Goal: Task Accomplishment & Management: Manage account settings

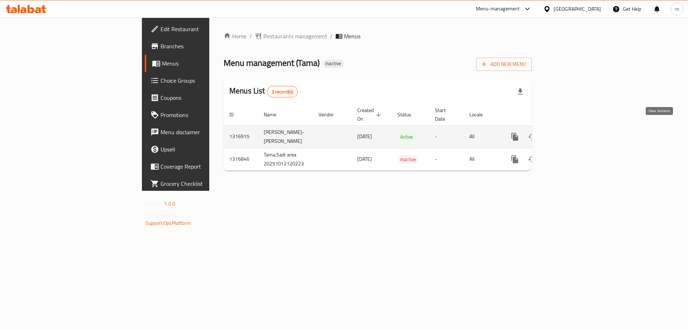
click at [571, 133] on icon "enhanced table" at bounding box center [566, 137] width 9 height 9
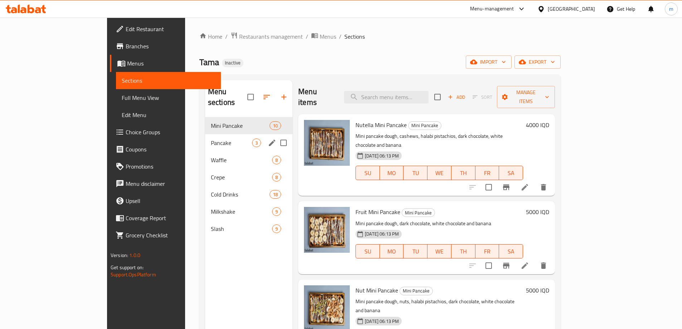
click at [205, 138] on div "Pancake 3" at bounding box center [248, 142] width 87 height 17
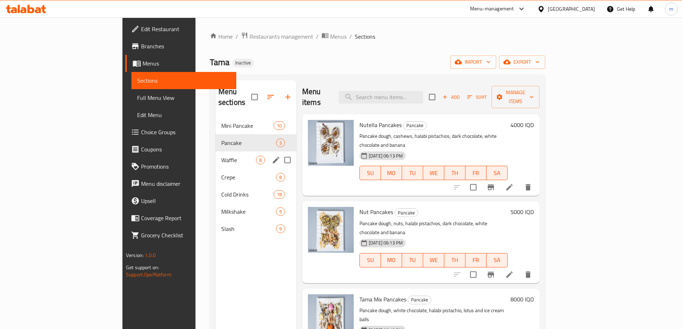
click at [216, 157] on div "Waffle 8" at bounding box center [256, 160] width 81 height 17
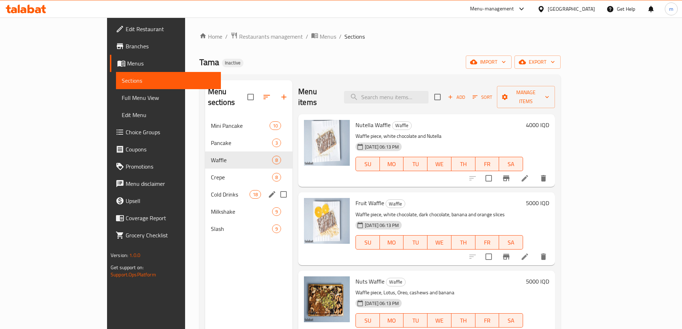
click at [205, 189] on div "Cold Drinks 18" at bounding box center [248, 194] width 87 height 17
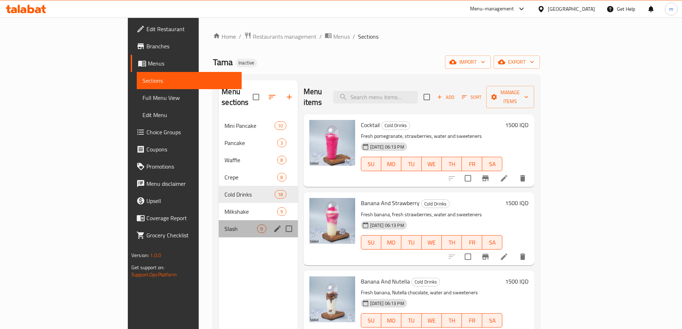
drag, startPoint x: 148, startPoint y: 223, endPoint x: 181, endPoint y: 221, distance: 33.4
click at [219, 223] on div "Slash 9" at bounding box center [258, 228] width 79 height 17
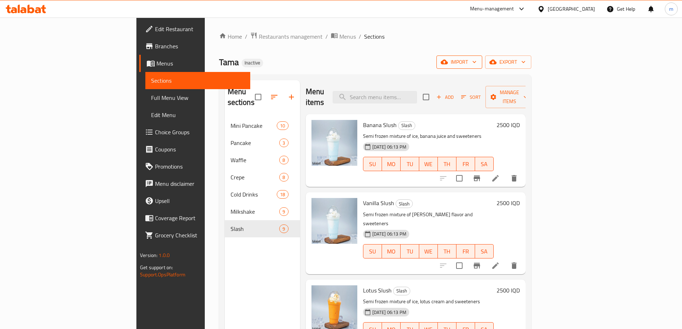
click at [477, 66] on span "import" at bounding box center [459, 62] width 34 height 9
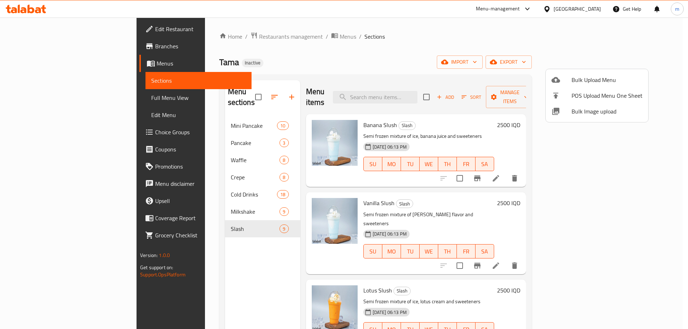
click at [575, 85] on li "Bulk Upload Menu" at bounding box center [597, 80] width 102 height 16
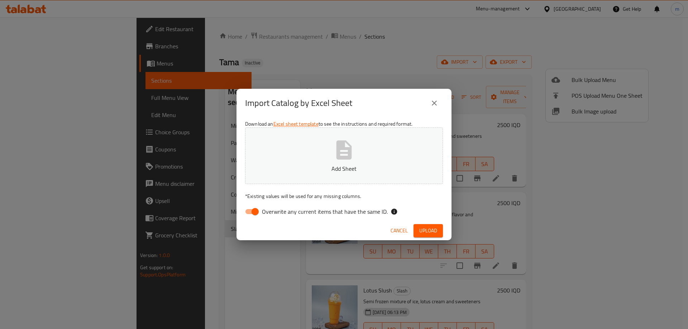
click at [261, 206] on input "Overwrite any current items that have the same ID." at bounding box center [255, 212] width 41 height 14
checkbox input "false"
click at [333, 163] on button "Add Sheet" at bounding box center [344, 156] width 198 height 57
click at [426, 232] on span "Upload" at bounding box center [428, 230] width 18 height 9
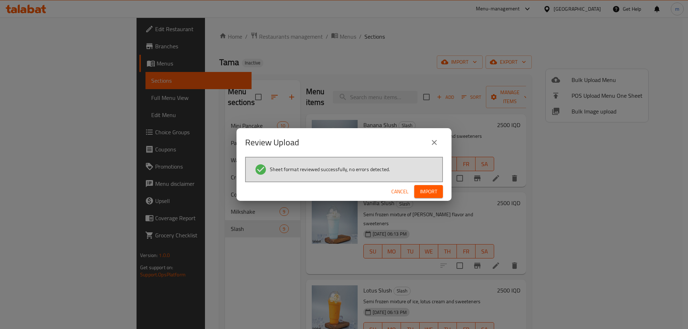
click at [438, 191] on button "Import" at bounding box center [428, 191] width 29 height 13
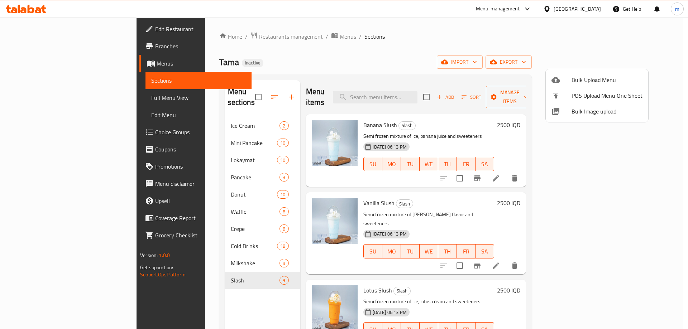
click at [185, 197] on div at bounding box center [344, 164] width 688 height 329
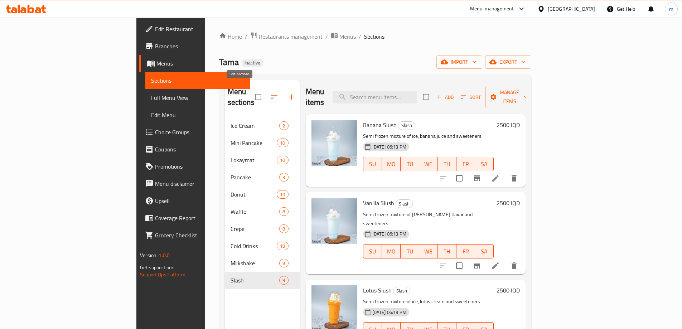
click at [271, 95] on icon "button" at bounding box center [274, 97] width 6 height 4
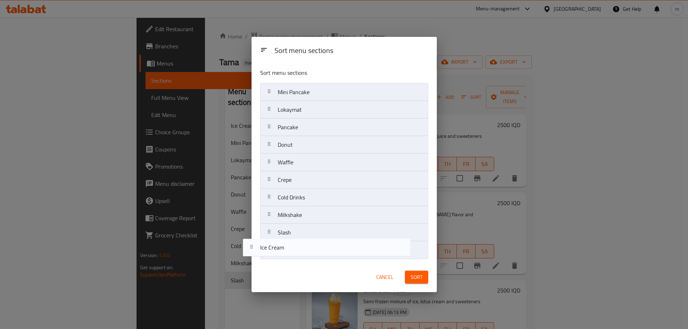
drag, startPoint x: 315, startPoint y: 96, endPoint x: 298, endPoint y: 255, distance: 159.6
click at [298, 255] on nav "Ice Cream Mini Pancake Lokaymat Pancake Donut Waffle Crepe Cold Drinks Milkshak…" at bounding box center [344, 171] width 168 height 176
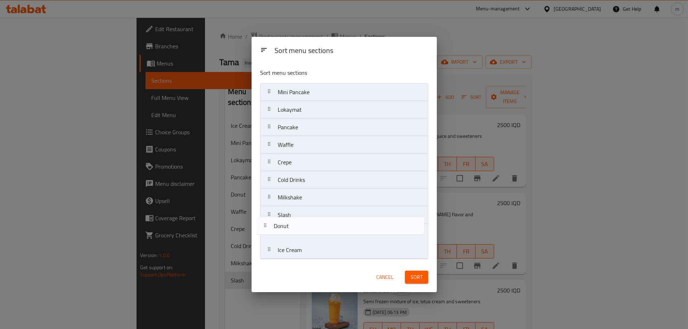
drag, startPoint x: 305, startPoint y: 144, endPoint x: 300, endPoint y: 231, distance: 87.2
click at [300, 231] on nav "Mini Pancake Lokaymat Pancake Donut Waffle Crepe Cold Drinks Milkshake Slash Ic…" at bounding box center [344, 171] width 168 height 176
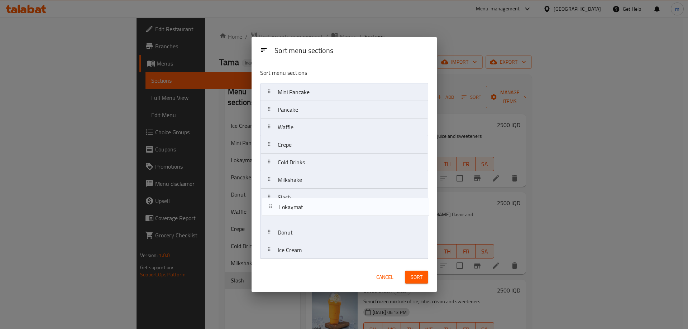
drag, startPoint x: 305, startPoint y: 113, endPoint x: 307, endPoint y: 214, distance: 100.3
click at [307, 214] on nav "Mini Pancake Lokaymat Pancake Waffle Crepe Cold Drinks Milkshake Slash Donut Ic…" at bounding box center [344, 171] width 168 height 176
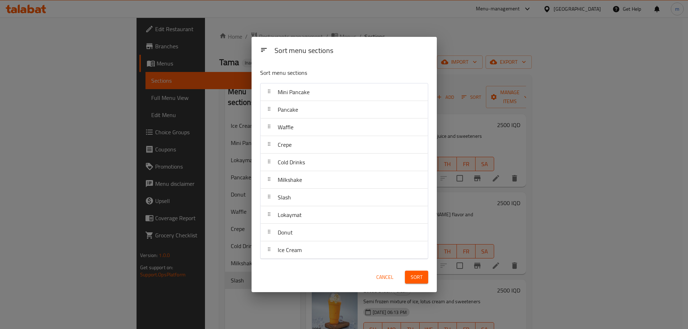
click at [420, 278] on span "Sort" at bounding box center [417, 277] width 12 height 9
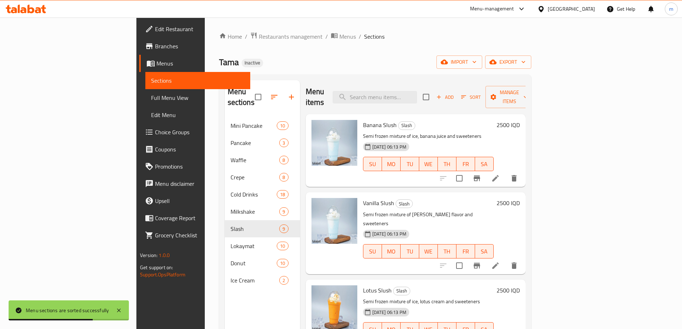
click at [151, 97] on span "Full Menu View" at bounding box center [198, 98] width 94 height 9
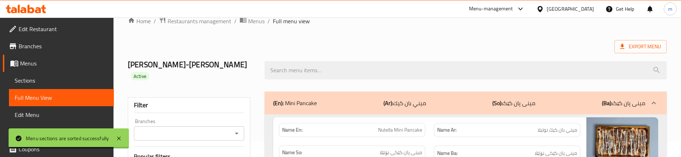
scroll to position [24, 0]
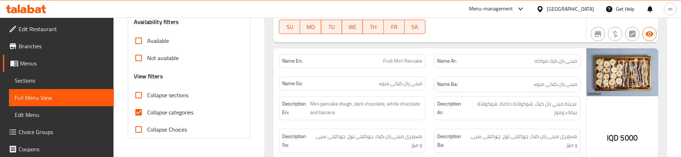
click at [149, 108] on span "Collapse categories" at bounding box center [170, 112] width 46 height 9
click at [147, 104] on input "Collapse categories" at bounding box center [138, 112] width 17 height 17
checkbox input "false"
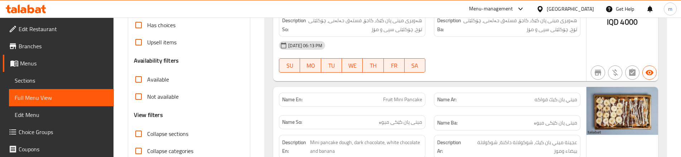
scroll to position [191, 0]
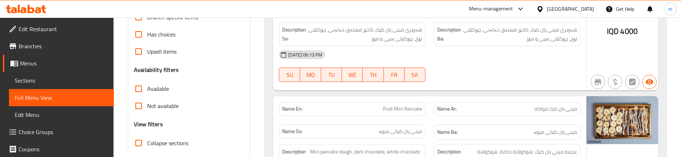
click at [137, 135] on input "Collapse sections" at bounding box center [138, 143] width 17 height 17
checkbox input "true"
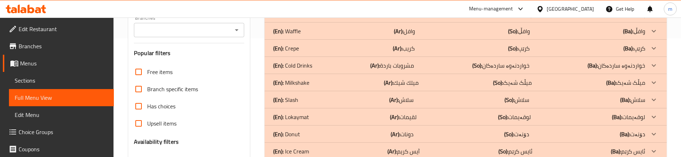
scroll to position [48, 0]
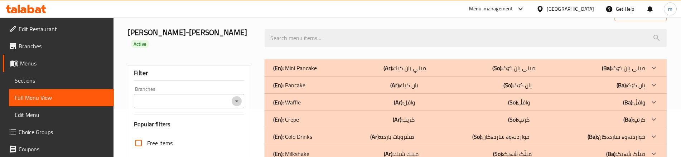
click at [234, 97] on icon "Open" at bounding box center [237, 101] width 9 height 9
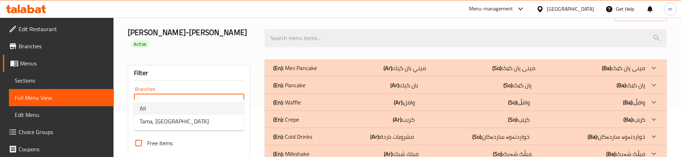
click at [186, 119] on li "Tama, [GEOGRAPHIC_DATA]" at bounding box center [189, 121] width 110 height 13
type input "Tama, [GEOGRAPHIC_DATA]"
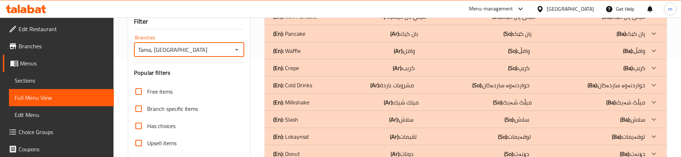
scroll to position [167, 0]
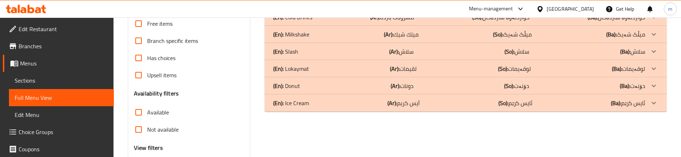
click at [321, 99] on div "(En): Ice Cream (Ar): آيس كريم (So): ئایس کرێم (Ba): ئایس کرێم" at bounding box center [459, 103] width 372 height 9
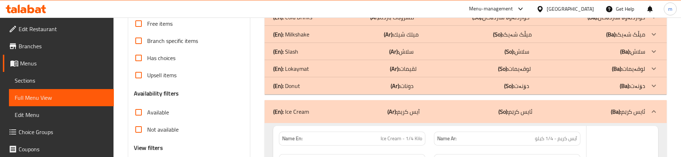
click at [322, 82] on div "(En): Donut (Ar): دونات (So): دۆنەت (Ba): دۆنەت" at bounding box center [459, 86] width 372 height 9
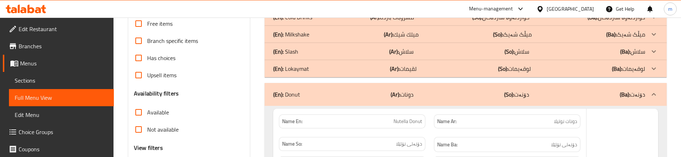
click at [324, 64] on div "(En): Lokaymat (Ar): لقيمات (So): لوقەیمات (Ba): لوقەیمات" at bounding box center [466, 68] width 402 height 17
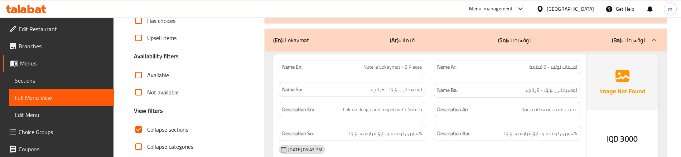
scroll to position [215, 0]
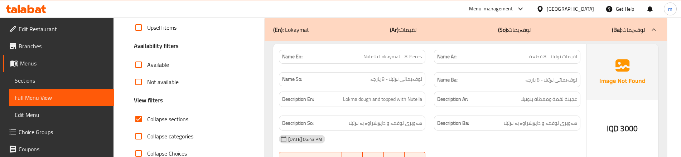
click at [421, 116] on div "Description So: هەویری لوقمە و داپۆشراوە بە نۆتێلا" at bounding box center [352, 123] width 147 height 15
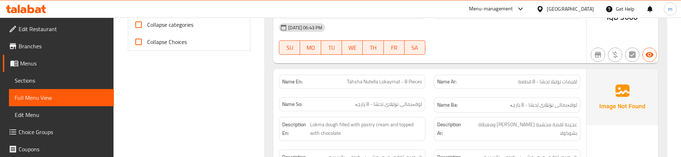
scroll to position [334, 0]
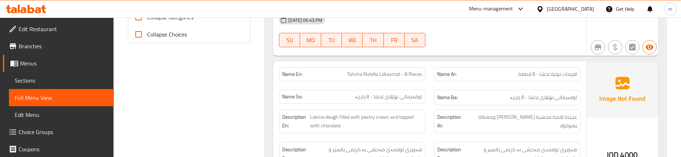
click at [431, 92] on div "Name Ba: لوقەیماتی نۆتێلای تحشا - 8 پارچە" at bounding box center [507, 98] width 155 height 24
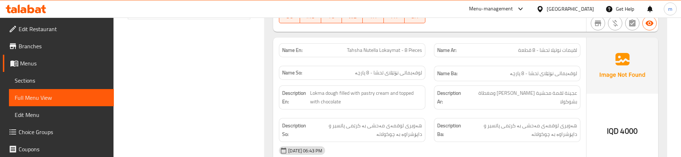
scroll to position [382, 0]
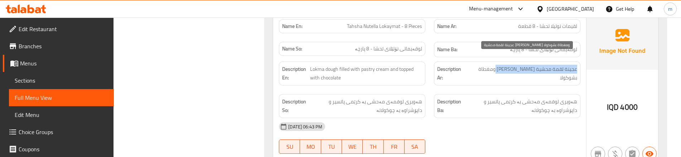
drag, startPoint x: 578, startPoint y: 58, endPoint x: 505, endPoint y: 58, distance: 72.7
click at [505, 62] on div "Description Ar: عجينة لقمة محشية [PERSON_NAME] ومغطاة بشوكولا" at bounding box center [507, 74] width 147 height 24
click at [497, 65] on span "عجينة لقمة محشية [PERSON_NAME] ومغطاة بشوكولا" at bounding box center [523, 74] width 110 height 18
drag, startPoint x: 487, startPoint y: 56, endPoint x: 577, endPoint y: 57, distance: 90.6
click at [577, 65] on span "عجينة لقمة محشية [PERSON_NAME] ومغطاة بشوكولا" at bounding box center [523, 74] width 110 height 18
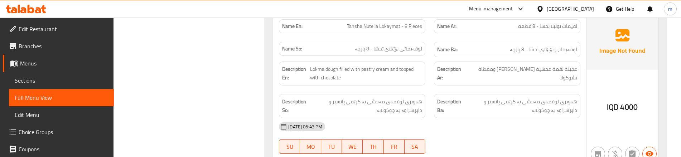
click at [423, 69] on div "Description En: Lokma dough filled with pastry cream and topped with chocolate" at bounding box center [352, 74] width 147 height 24
click at [442, 90] on div "Description Ba: هەویری لوقمەی مەحشی بە کرێمی پاتسیر و داپۆشراوە بە چوکولاتە" at bounding box center [507, 106] width 155 height 33
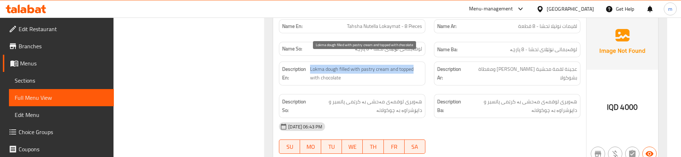
drag, startPoint x: 309, startPoint y: 58, endPoint x: 414, endPoint y: 57, distance: 104.6
click at [414, 65] on h6 "Description En: Lokma dough filled with pastry cream and topped with chocolate" at bounding box center [352, 74] width 140 height 18
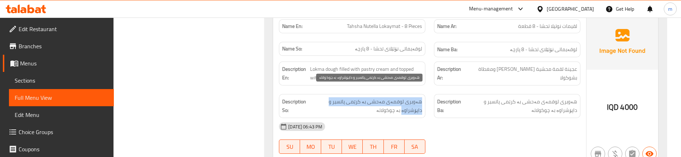
drag, startPoint x: 423, startPoint y: 88, endPoint x: 312, endPoint y: 91, distance: 111.1
click at [312, 94] on div "Description So: هەویری لوقمەی مەحشی بە کرێمی پاتسیر و داپۆشراوە بە چوکولاتە" at bounding box center [352, 106] width 147 height 24
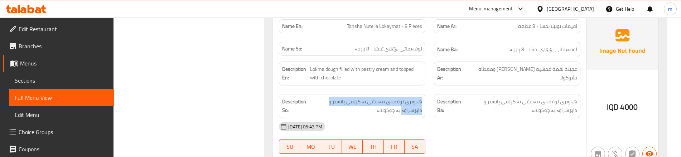
click at [428, 90] on div "Description So: هەویری لوقمەی مەحشی بە کرێمی پاتسیر و داپۆشراوە بە چوکولاتە" at bounding box center [352, 106] width 155 height 33
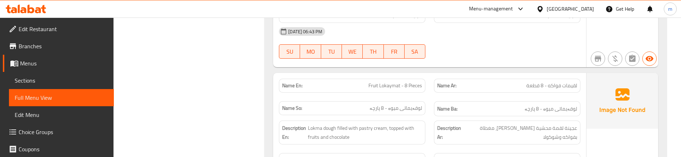
scroll to position [502, 0]
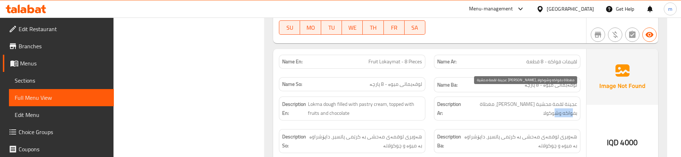
drag, startPoint x: 576, startPoint y: 102, endPoint x: 486, endPoint y: 92, distance: 90.8
click at [486, 100] on span "عجينة لقمة محشية [PERSON_NAME]، مغطاة بفواكه وشوكولا" at bounding box center [521, 109] width 112 height 18
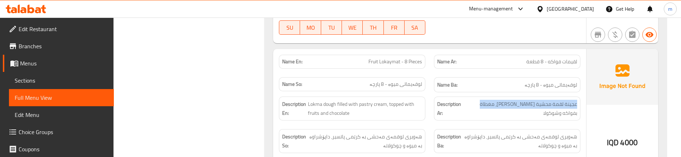
drag, startPoint x: 489, startPoint y: 92, endPoint x: 578, endPoint y: 97, distance: 89.3
click at [578, 97] on div "Description Ar: عجينة لقمة محشية [PERSON_NAME]، مغطاة بفواكه وشوكولا" at bounding box center [507, 109] width 147 height 24
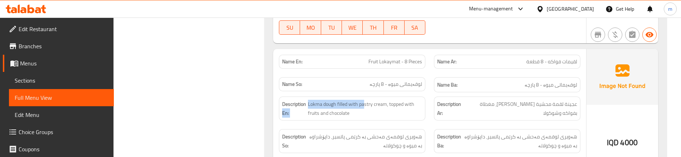
drag, startPoint x: 306, startPoint y: 91, endPoint x: 365, endPoint y: 88, distance: 59.5
click at [365, 97] on div "Description En: Lokma dough filled with pastry cream, topped with fruits and ch…" at bounding box center [352, 109] width 147 height 24
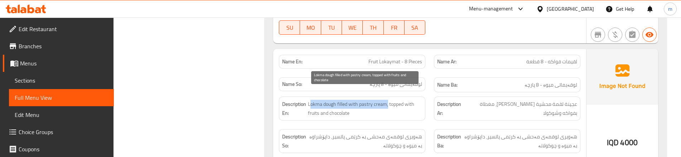
drag, startPoint x: 388, startPoint y: 93, endPoint x: 311, endPoint y: 94, distance: 77.0
click at [311, 100] on span "Lokma dough filled with pastry cream, topped with fruits and chocolate" at bounding box center [365, 109] width 114 height 18
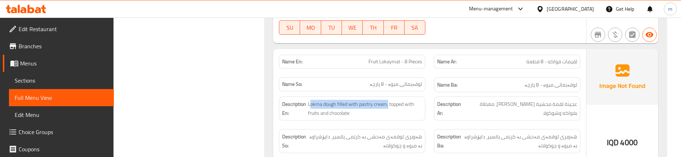
click at [385, 97] on div "Description En: Lokma dough filled with pastry cream, topped with fruits and ch…" at bounding box center [352, 109] width 147 height 24
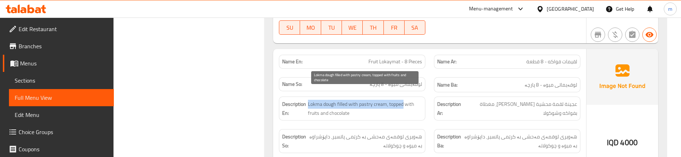
drag, startPoint x: 401, startPoint y: 91, endPoint x: 308, endPoint y: 94, distance: 92.8
click at [308, 100] on span "Lokma dough filled with pastry cream, topped with fruits and chocolate" at bounding box center [365, 109] width 114 height 18
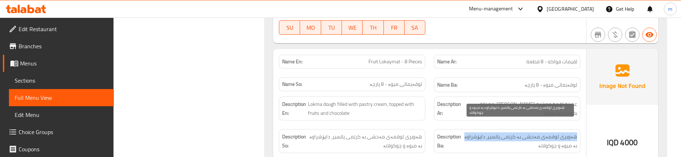
drag, startPoint x: 471, startPoint y: 125, endPoint x: 577, endPoint y: 124, distance: 105.7
click at [577, 133] on span "هەویری لوقمەی مەحشی بە کرێمی پاتسیر، داپۆشراوە بە میوە و چوکولاتە" at bounding box center [520, 142] width 115 height 18
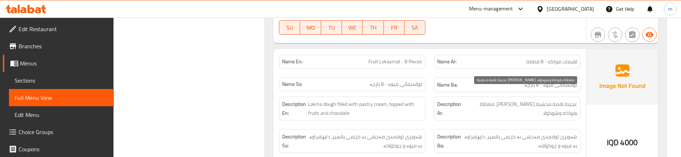
click at [494, 100] on span "عجينة لقمة محشية [PERSON_NAME]، مغطاة بفواكه وشوكولا" at bounding box center [521, 109] width 112 height 18
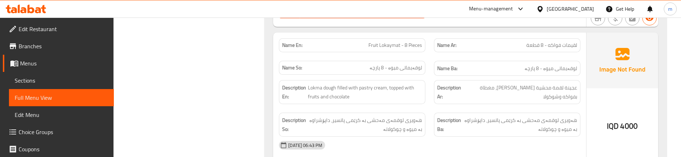
scroll to position [526, 0]
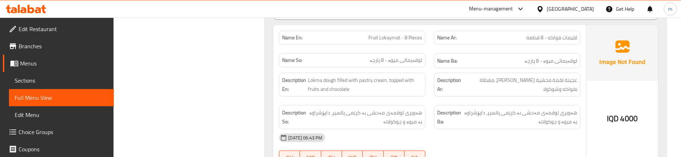
click at [429, 90] on div "Description En: Lokma dough filled with pastry cream, topped with fruits and ch…" at bounding box center [352, 84] width 155 height 33
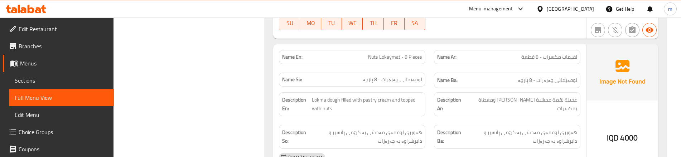
scroll to position [669, 0]
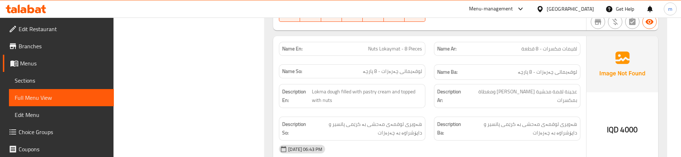
click at [375, 45] on span "Nuts Lokaymat - 8 Pieces" at bounding box center [395, 49] width 54 height 8
copy span "Nuts"
click at [429, 60] on div "Name So: لوقەیماتی چەرەزات - 8 پارچە" at bounding box center [352, 72] width 155 height 24
click at [432, 98] on div "Description Ar: عجينة لقمة محشية بكريمة باتسيير ومغطاة بمكسرات" at bounding box center [507, 96] width 155 height 33
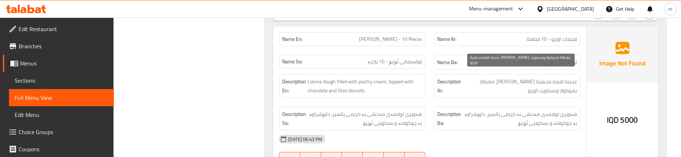
scroll to position [836, 0]
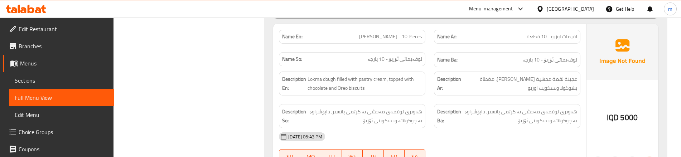
click at [427, 100] on div "Description So: هەویری لوقمەی مەحشی بە کرێمی پاتسیر، داپۆشراوە بە چوکولاتە و بس…" at bounding box center [352, 116] width 155 height 33
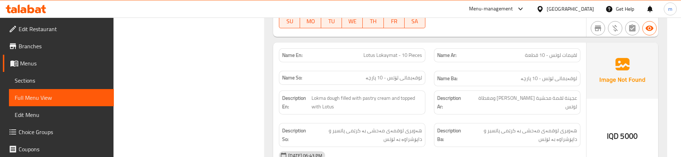
scroll to position [979, 0]
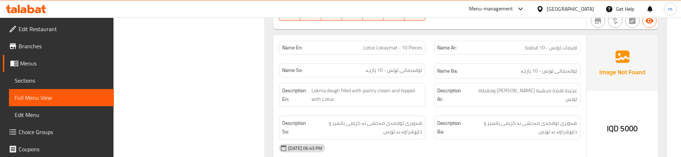
click at [432, 47] on div "Name Ar: لقيمات لوتس - 10 قطعة" at bounding box center [507, 48] width 155 height 23
click at [431, 91] on div "Description Ar: عجينة لقمة محشية [PERSON_NAME] ومغطاة لوتس" at bounding box center [507, 95] width 155 height 33
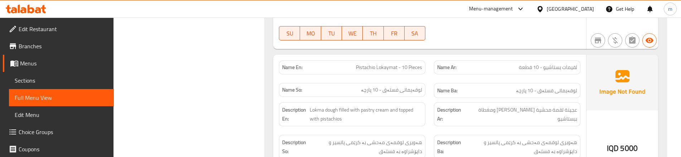
scroll to position [1122, 0]
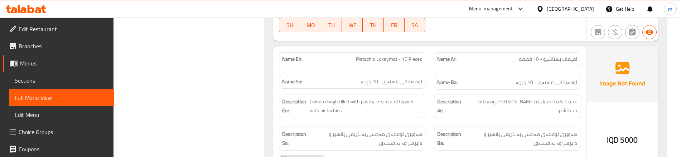
click at [424, 110] on div "Description En: Lokma dough filled with pastry cream and topped with pistachios" at bounding box center [352, 106] width 155 height 33
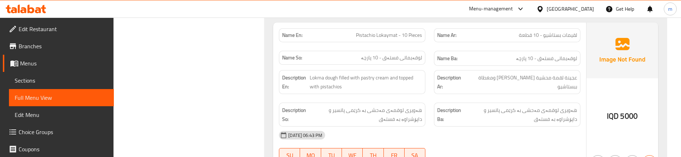
click at [431, 106] on div "Description Ba: هەویری لوقمەی مەحشی بە کرێمی پاتسیر و داپۆشراوە بە فستەق" at bounding box center [507, 115] width 155 height 33
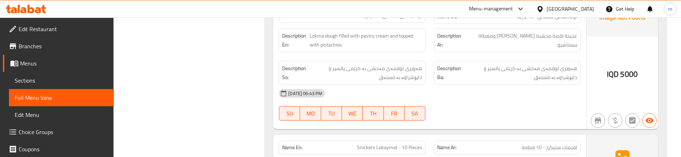
scroll to position [1290, 0]
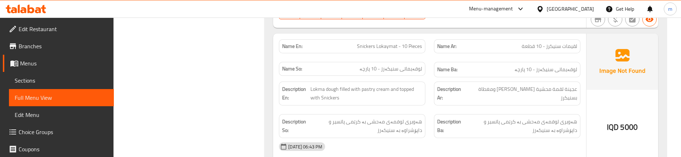
click at [426, 97] on div "Description En: Lokma dough filled with pastry cream and topped with Snickers" at bounding box center [352, 93] width 155 height 33
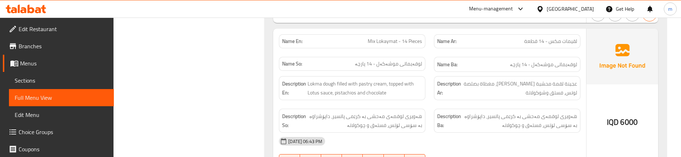
scroll to position [1457, 0]
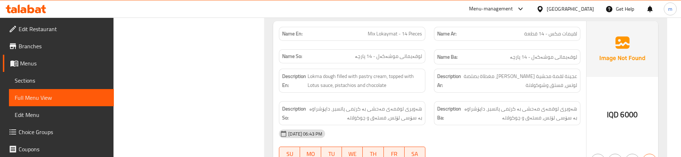
click at [522, 82] on div "Description Ar: عجينة لقمة محشية [PERSON_NAME]، مغطاة بصلصة لوتس، فستق وشوكولاتة" at bounding box center [507, 80] width 155 height 33
click at [438, 81] on div "Description Ar: عجينة لقمة محشية [PERSON_NAME]، مغطاة بصلصة لوتس، فستق وشوكولاتة" at bounding box center [507, 81] width 147 height 24
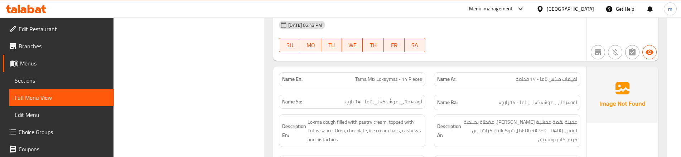
scroll to position [1576, 0]
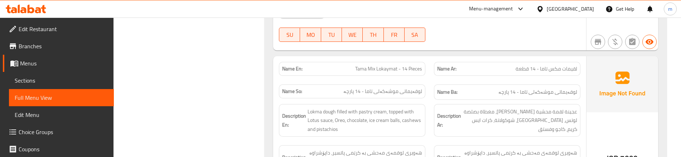
click at [437, 80] on div "Name Ba: لوقەیماتی موشەکەلی تاما - 14 پارچە" at bounding box center [507, 92] width 155 height 24
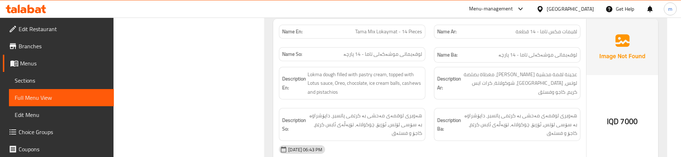
scroll to position [1624, 0]
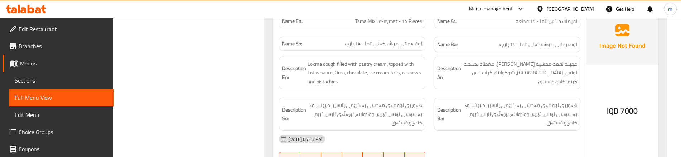
click at [430, 94] on div "Description So: هەویری لوقمەی مەحشی بە کرێمی پاتسیر، داپۆشراوە بە سۆسی لۆتس، ئۆ…" at bounding box center [352, 115] width 155 height 42
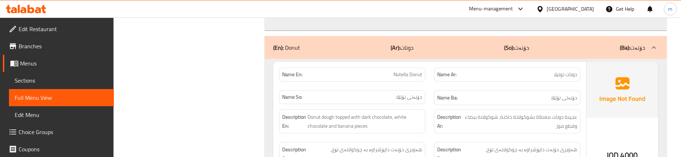
scroll to position [1791, 0]
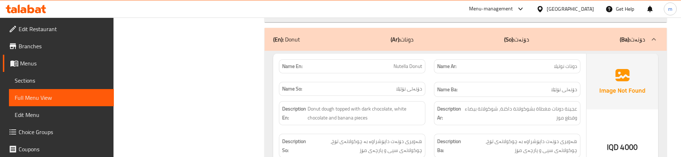
click at [576, 63] on div "Name Ar: [PERSON_NAME]" at bounding box center [507, 66] width 155 height 23
click at [435, 59] on div "Name Ar: [PERSON_NAME]" at bounding box center [507, 66] width 147 height 14
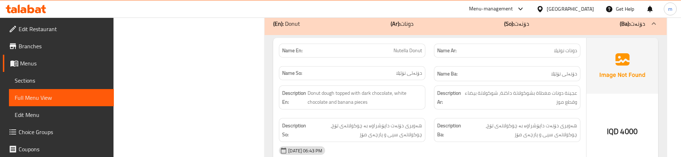
scroll to position [1815, 0]
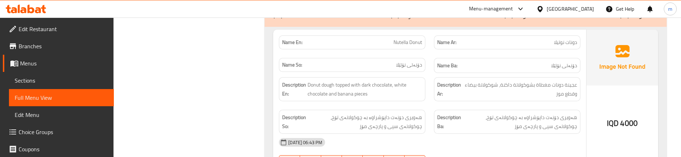
click at [428, 91] on div "Description En: Donut dough topped with dark chocolate, white chocolate and ban…" at bounding box center [352, 89] width 155 height 33
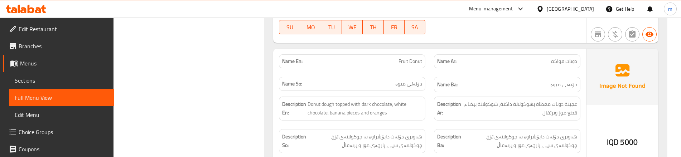
scroll to position [1959, 0]
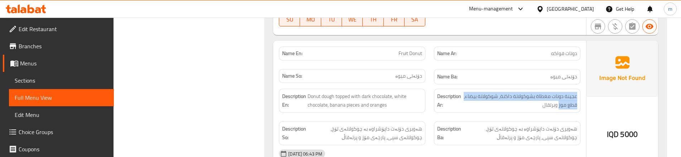
drag, startPoint x: 560, startPoint y: 96, endPoint x: 580, endPoint y: 83, distance: 23.7
click at [580, 89] on div "Description Ar: عجينة دونات مغطاة بشوكولاتة داكنة، شوكولاتة بيضاء، قطع موز وبرت…" at bounding box center [507, 101] width 147 height 24
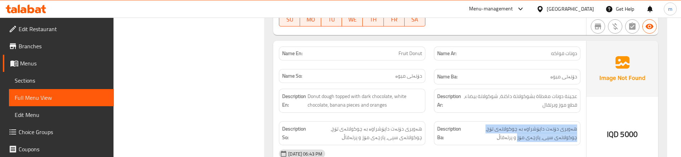
drag, startPoint x: 543, startPoint y: 127, endPoint x: 582, endPoint y: 116, distance: 40.4
click at [582, 117] on div "Description Ba: هەویری دۆنەت داپۆشراوە بە چوکولاتەی تۆخ، چوکولاتەی سپی، پارچەی …" at bounding box center [507, 133] width 155 height 33
drag, startPoint x: 540, startPoint y: 128, endPoint x: 581, endPoint y: 115, distance: 43.2
click at [581, 117] on div "Description Ba: هەویری دۆنەت داپۆشراوە بە چوکولاتەی تۆخ، چوکولاتەی سپی، پارچەی …" at bounding box center [507, 133] width 155 height 33
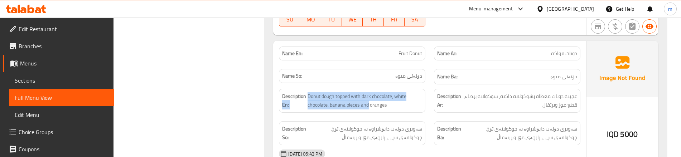
drag, startPoint x: 369, startPoint y: 93, endPoint x: 306, endPoint y: 80, distance: 64.9
click at [306, 89] on div "Description En: Donut dough topped with dark chocolate, white chocolate, banana…" at bounding box center [352, 101] width 147 height 24
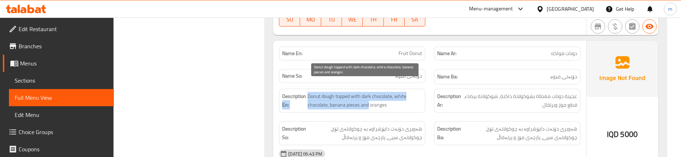
click at [331, 98] on span "Donut dough topped with dark chocolate, white chocolate, banana pieces and oran…" at bounding box center [365, 101] width 115 height 18
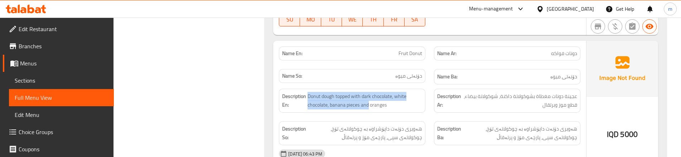
drag, startPoint x: 369, startPoint y: 95, endPoint x: 307, endPoint y: 87, distance: 61.8
click at [307, 92] on h6 "Description En: Donut dough topped with dark chocolate, white chocolate, banana…" at bounding box center [352, 101] width 140 height 18
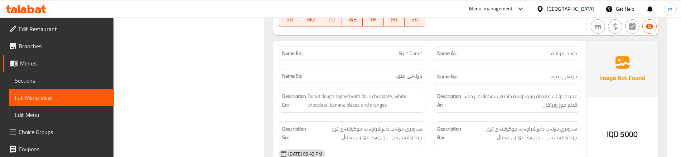
click at [384, 101] on div "Description En: Donut dough topped with dark chocolate, white chocolate, banana…" at bounding box center [352, 101] width 147 height 24
click at [423, 106] on div "Description En: Donut dough topped with dark chocolate, white chocolate, banana…" at bounding box center [352, 101] width 155 height 33
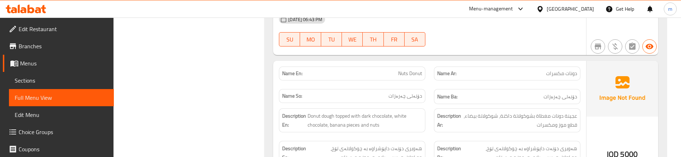
scroll to position [2102, 0]
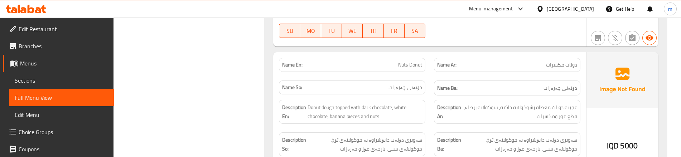
click at [430, 76] on div "Name Ba: دۆنەتی چەرەزات" at bounding box center [507, 88] width 155 height 24
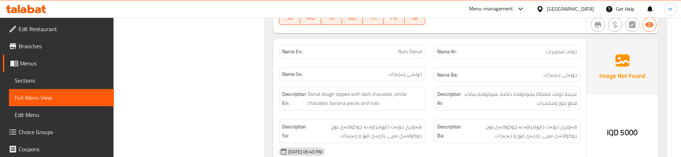
scroll to position [2126, 0]
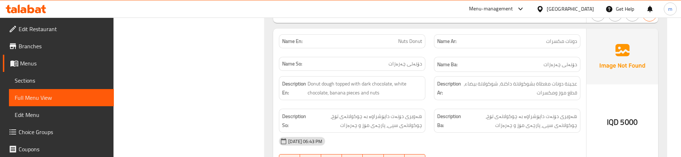
click at [428, 89] on div "Description En: Donut dough topped with dark chocolate, white chocolate, banana…" at bounding box center [352, 88] width 155 height 33
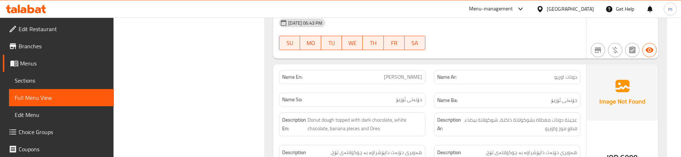
scroll to position [2245, 0]
click at [432, 87] on div "Name Ba: دۆنەتی ئۆریۆ" at bounding box center [507, 99] width 155 height 24
click at [435, 87] on div "Name Ba: دۆنەتی ئۆریۆ" at bounding box center [507, 99] width 155 height 24
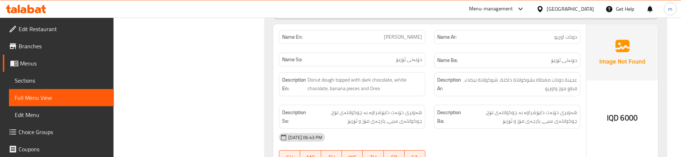
scroll to position [2293, 0]
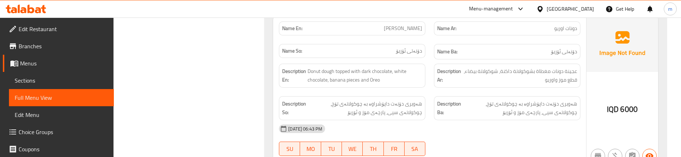
click at [428, 92] on div "Description So: هەویری دۆنەت داپۆشراوە بە چوکولاتەی تۆخ، چوکولاتەی سپی، پارچەی …" at bounding box center [352, 108] width 155 height 33
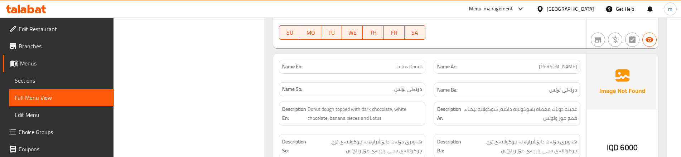
scroll to position [2412, 0]
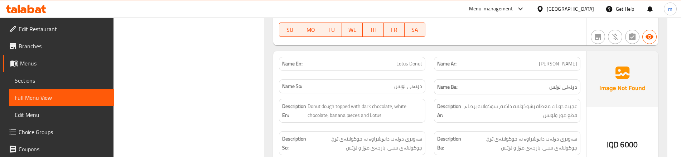
click at [421, 111] on div "Description En: Donut dough topped with dark chocolate, white chocolate, banana…" at bounding box center [352, 111] width 147 height 24
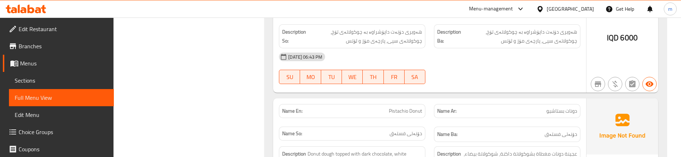
scroll to position [2532, 0]
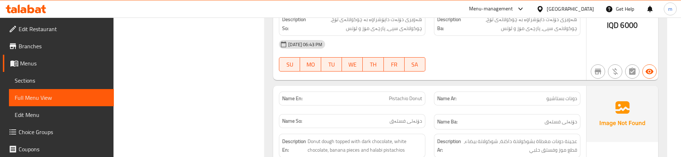
click at [428, 110] on div "Name So: دۆنەتی فستەق" at bounding box center [352, 122] width 155 height 24
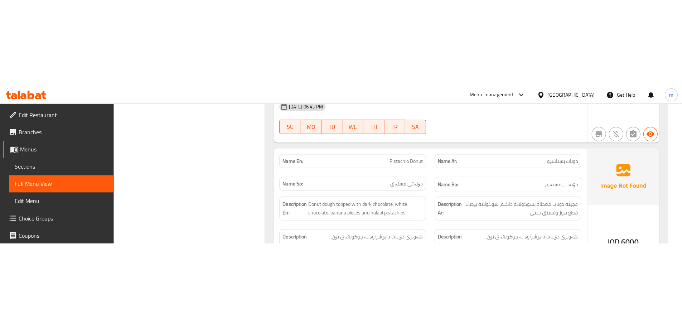
scroll to position [2580, 0]
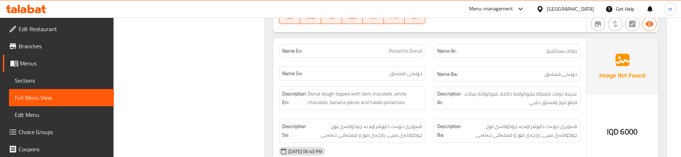
click at [428, 101] on div "Description En: Donut dough topped with dark chocolate, white chocolate, banana…" at bounding box center [352, 98] width 155 height 33
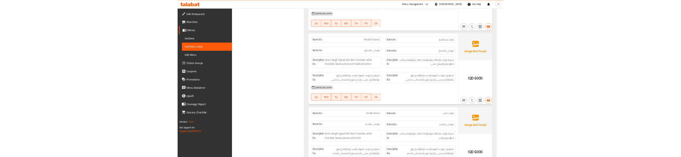
scroll to position [2556, 0]
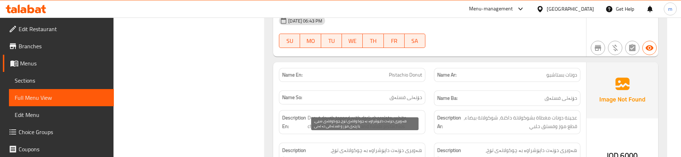
click at [406, 152] on span "هەویری دۆنەت داپۆشراوە بە چوکولاتەی تۆخ، چوکولاتەی سپی، پارچەی مۆز و فستەقی حەل…" at bounding box center [365, 155] width 115 height 18
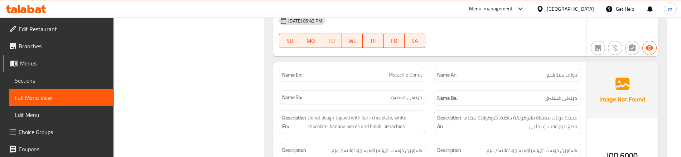
click at [427, 124] on div "Description En: Donut dough topped with dark chocolate, white chocolate, banana…" at bounding box center [352, 122] width 155 height 33
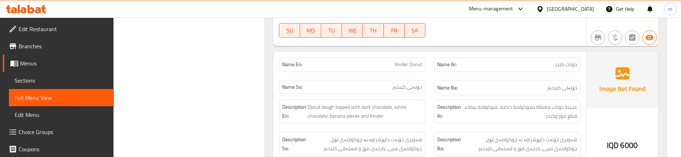
scroll to position [2723, 0]
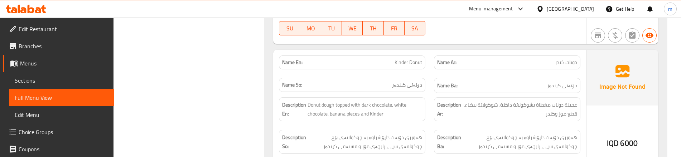
click at [432, 93] on div "Description Ar: عجينة دونات مغطاة بشوكولاتة داكنة، شوكولاتة بيضاء، قطع موز وكندر" at bounding box center [507, 109] width 155 height 33
click at [412, 59] on span "Kinder Donut" at bounding box center [409, 63] width 28 height 8
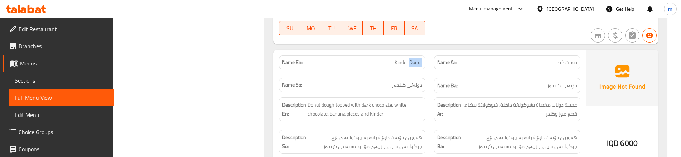
click at [412, 59] on span "Kinder Donut" at bounding box center [409, 63] width 28 height 8
click at [67, 82] on span "Sections" at bounding box center [62, 80] width 94 height 9
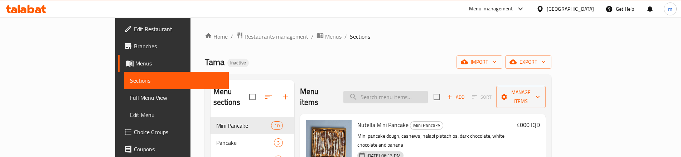
click at [427, 91] on input "search" at bounding box center [386, 97] width 85 height 13
paste input "Kinder Donut"
type input "Kinder Donut"
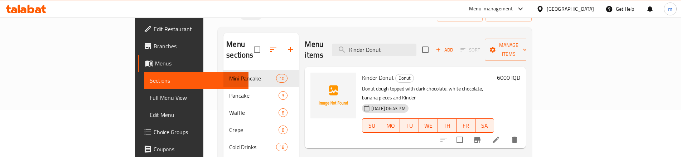
scroll to position [48, 0]
click at [500, 135] on icon at bounding box center [496, 139] width 9 height 9
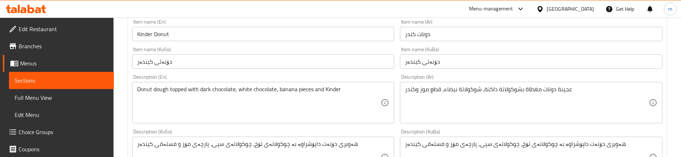
scroll to position [191, 0]
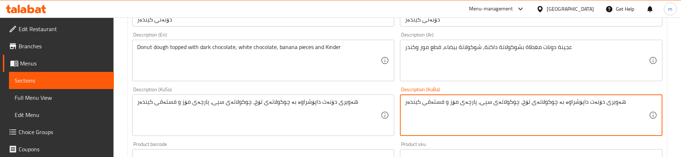
click at [425, 102] on textarea "هەویری دۆنەت داپۆشراوە بە چوکولاتەی تۆخ، چوکولاتەی سپی، پارچەی مۆز و فستەقی کین…" at bounding box center [527, 116] width 244 height 34
type textarea "هەویری دۆنەت داپۆشراوە بە چوکولاتەی تۆخ، چوکولاتەی سپی، پارچەی مۆز و کیندەر"
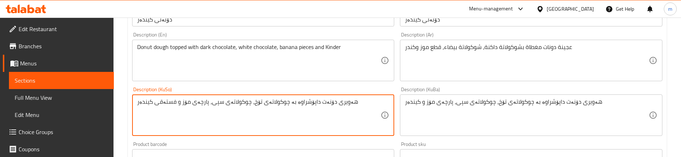
click at [163, 100] on textarea "هەویری دۆنەت داپۆشراوە بە چوکولاتەی تۆخ، چوکولاتەی سپی، پارچەی مۆز و فستەقی کین…" at bounding box center [259, 116] width 244 height 34
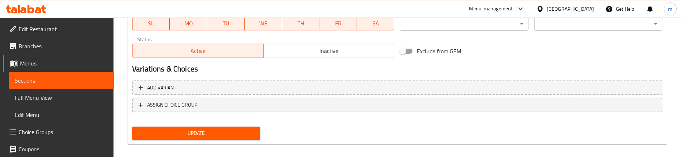
scroll to position [431, 0]
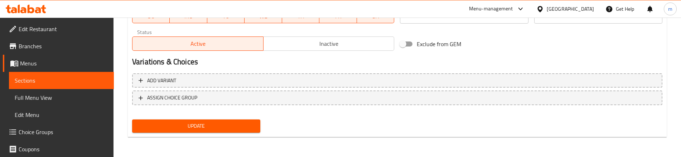
type textarea "هەویری دۆنەت داپۆشراوە بە چوکولاتەی تۆخ، چوکولاتەی سپی، پارچەی مۆز و کیندەر"
click at [178, 130] on span "Update" at bounding box center [196, 126] width 117 height 9
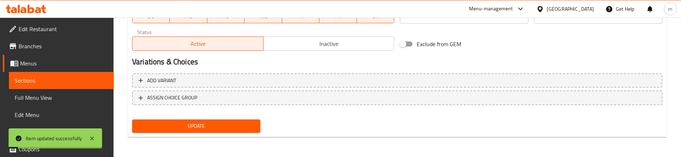
click at [66, 99] on span "Full Menu View" at bounding box center [62, 98] width 94 height 9
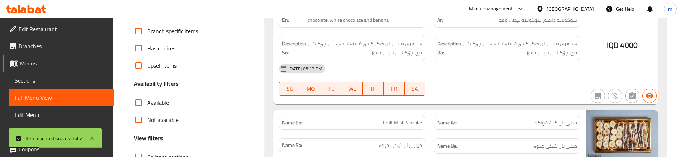
scroll to position [240, 0]
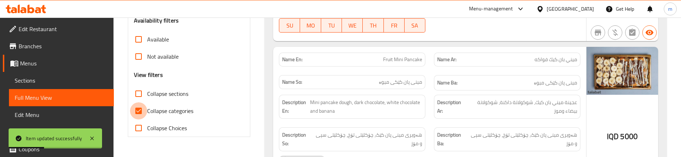
click at [146, 102] on input "Collapse categories" at bounding box center [138, 110] width 17 height 17
checkbox input "false"
click at [146, 85] on input "Collapse sections" at bounding box center [138, 93] width 17 height 17
checkbox input "true"
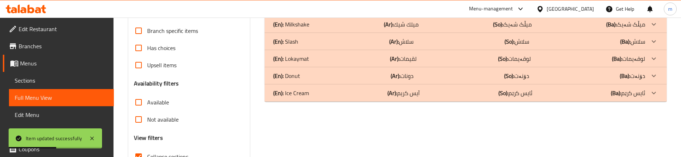
scroll to position [176, 0]
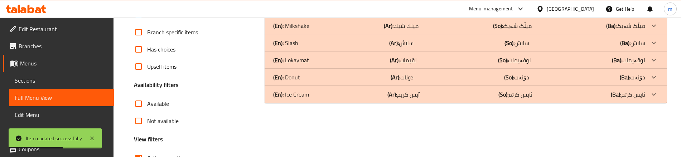
click at [300, 73] on div "(En): Donut (Ar): دونات (So): دۆنەت (Ba): دۆنەت" at bounding box center [459, 77] width 372 height 9
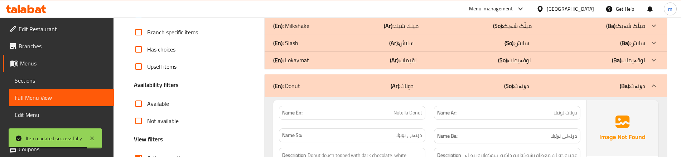
scroll to position [1207, 0]
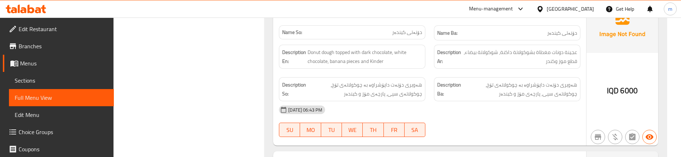
click at [425, 101] on div "[DATE] 06:43 PM" at bounding box center [430, 109] width 310 height 17
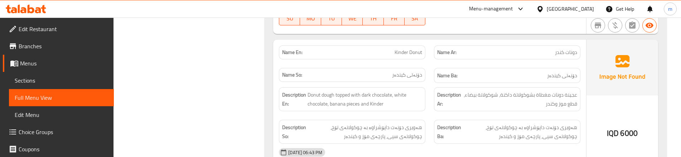
scroll to position [1159, 0]
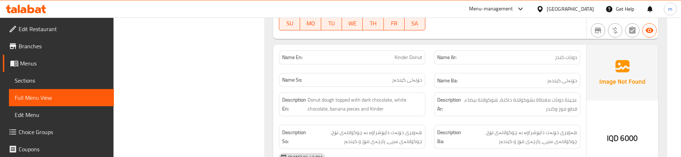
click at [428, 121] on div "Description So: هەویری دۆنەت داپۆشراوە بە چوکولاتەی تۆخ، چوکولاتەی سپی، پارچەی …" at bounding box center [352, 137] width 155 height 33
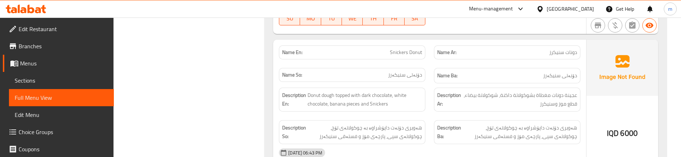
scroll to position [1326, 0]
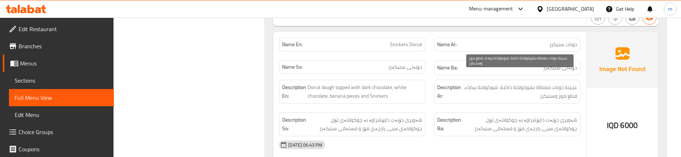
click at [529, 83] on span "عجينة دونات مغطاة بشوكولاتة داكنة، شوكولاتة بيضاء، قطع موز وسنيكرز" at bounding box center [520, 92] width 115 height 18
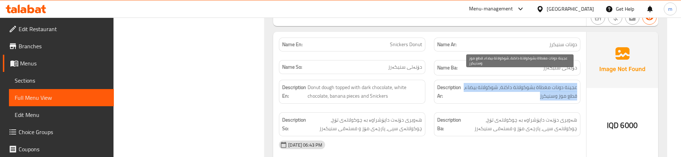
click at [529, 83] on span "عجينة دونات مغطاة بشوكولاتة داكنة، شوكولاتة بيضاء، قطع موز وسنيكرز" at bounding box center [520, 92] width 115 height 18
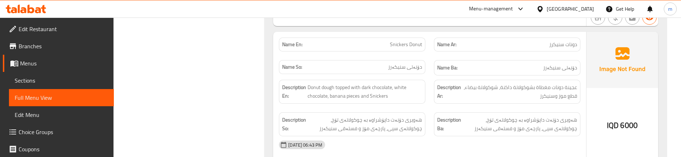
click at [405, 41] on span "Snickers Donut" at bounding box center [406, 45] width 32 height 8
copy span "Snickers Donut"
click at [45, 78] on span "Sections" at bounding box center [62, 80] width 94 height 9
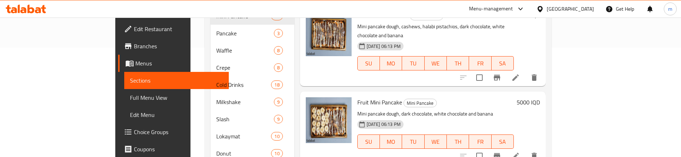
scroll to position [48, 0]
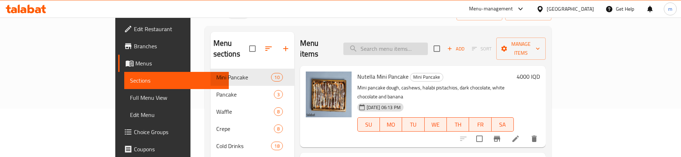
click at [409, 48] on input "search" at bounding box center [386, 49] width 85 height 13
paste input "Snickers Donut"
type input "Snickers Donut"
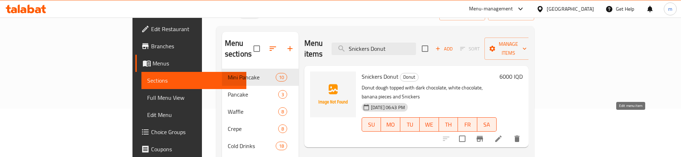
click at [503, 135] on icon at bounding box center [498, 139] width 9 height 9
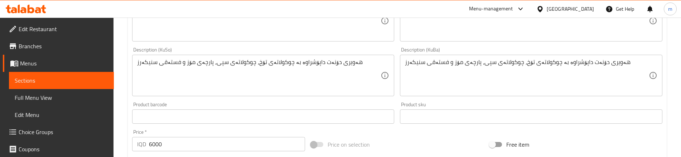
scroll to position [239, 0]
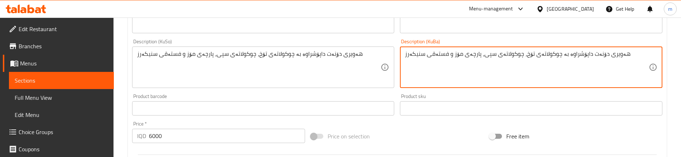
click at [432, 54] on textarea "هەویری دۆنەت داپۆشراوە بە چوکولاتەی تۆخ، چوکولاتەی سپی، پارچەی مۆز و فستەقی سنی…" at bounding box center [527, 68] width 244 height 34
type textarea "هەویری دۆنەت داپۆشراوە بە چوکولاتەی تۆخ، چوکولاتەی سپی، پارچەی مۆز و سنیکەرز"
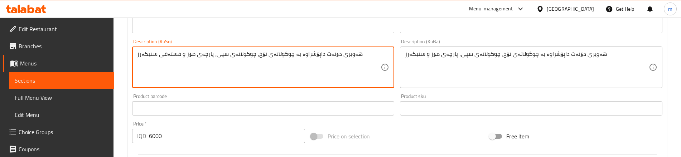
click at [171, 58] on textarea "هەویری دۆنەت داپۆشراوە بە چوکولاتەی تۆخ، چوکولاتەی سپی، پارچەی مۆز و فستەقی سنی…" at bounding box center [259, 68] width 244 height 34
type textarea "هەویری دۆنەت داپۆشراوە بە چوکولاتەی تۆخ، چوکولاتەی سپی، پارچەی مۆز و سنیکەرز"
click at [118, 84] on div "Home / Restaurants management / Menus / Sections / item / update Donut section …" at bounding box center [398, 64] width 568 height 571
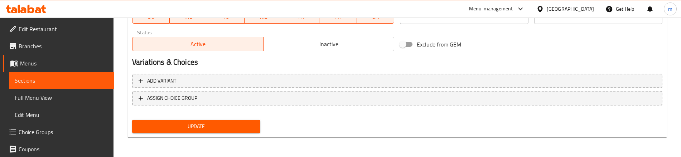
scroll to position [431, 0]
click at [192, 126] on span "Update" at bounding box center [196, 126] width 117 height 9
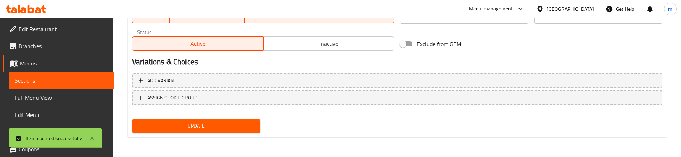
click at [43, 82] on span "Sections" at bounding box center [62, 80] width 94 height 9
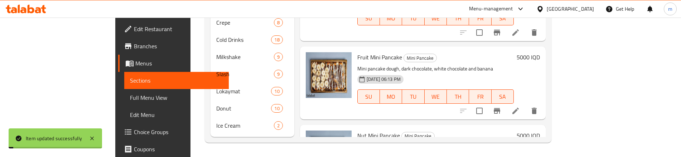
scroll to position [144, 0]
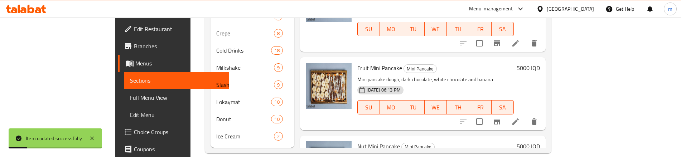
click at [130, 101] on span "Full Menu View" at bounding box center [177, 98] width 94 height 9
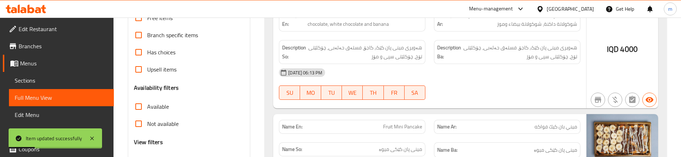
scroll to position [216, 0]
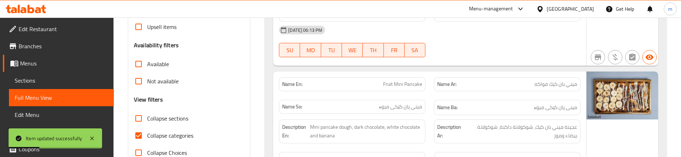
click at [147, 127] on input "Collapse categories" at bounding box center [138, 135] width 17 height 17
checkbox input "false"
click at [154, 114] on span "Collapse sections" at bounding box center [167, 118] width 41 height 9
click at [147, 110] on input "Collapse sections" at bounding box center [138, 118] width 17 height 17
checkbox input "true"
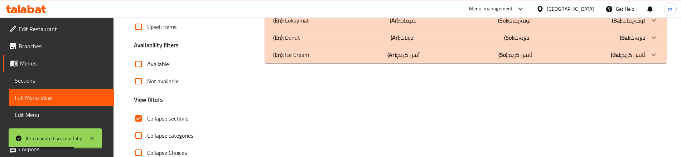
click at [311, 33] on div "(En): Donut (Ar): دونات (So): دۆنەت (Ba): دۆنەت" at bounding box center [459, 37] width 372 height 9
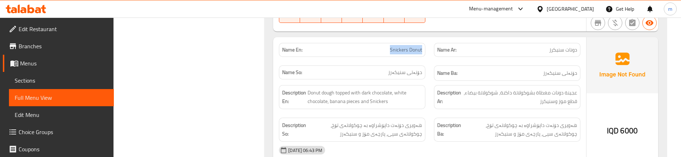
scroll to position [1329, 0]
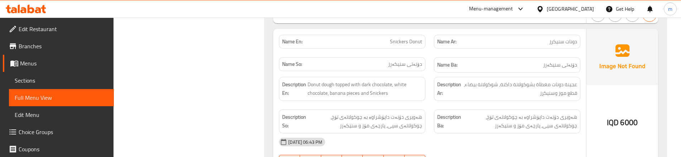
click at [431, 85] on div "Description Ar: عجينة دونات مغطاة بشوكولاتة داكنة، شوكولاتة بيضاء، قطع موز وسني…" at bounding box center [507, 89] width 155 height 33
click at [436, 94] on div "Description Ar: عجينة دونات مغطاة بشوكولاتة داكنة، شوكولاتة بيضاء، قطع موز وسني…" at bounding box center [507, 89] width 155 height 33
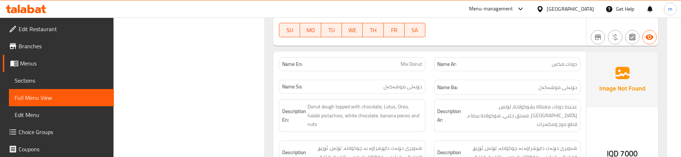
scroll to position [1472, 0]
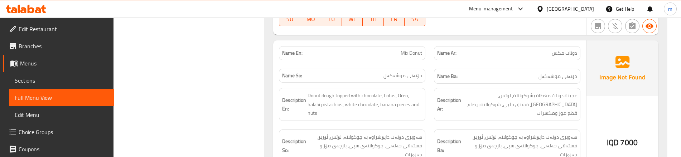
click at [504, 104] on div "Description Ar: عجينة دونات مغطاة بشوكولاتة، لوتس، [GEOGRAPHIC_DATA]، فستق حلبي…" at bounding box center [507, 105] width 155 height 42
click at [442, 103] on div "Description Ar: عجينة دونات مغطاة بشوكولاتة، لوتس، [GEOGRAPHIC_DATA]، فستق حلبي…" at bounding box center [507, 105] width 155 height 42
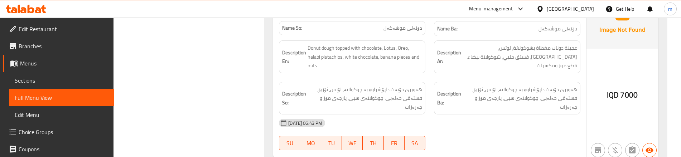
scroll to position [1520, 0]
click at [435, 61] on div "Description Ar: عجينة دونات مغطاة بشوكولاتة، لوتس، [GEOGRAPHIC_DATA]، فستق حلبي…" at bounding box center [507, 57] width 155 height 42
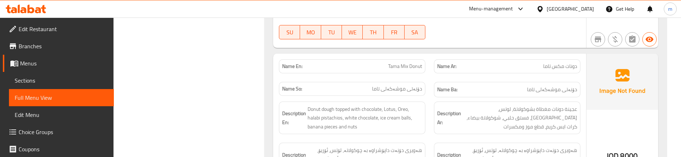
scroll to position [1640, 0]
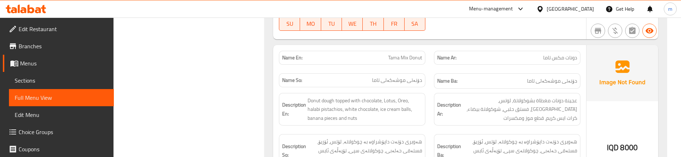
click at [434, 47] on div "Name Ar: [PERSON_NAME]" at bounding box center [507, 58] width 155 height 23
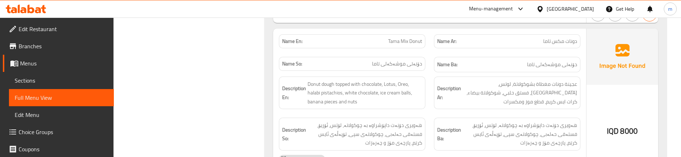
scroll to position [1664, 0]
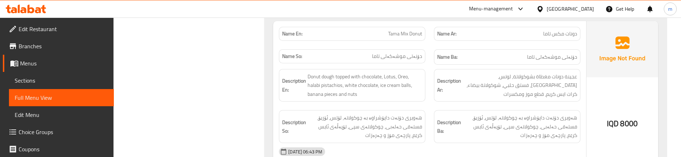
click at [428, 84] on div "Description En: Donut dough topped with chocolate, Lotus, Oreo, halabi pistachi…" at bounding box center [352, 86] width 155 height 42
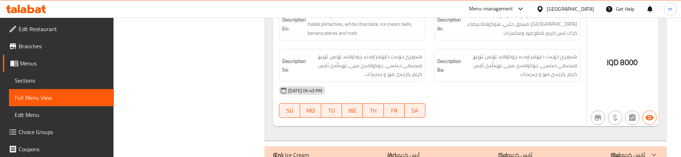
scroll to position [1726, 0]
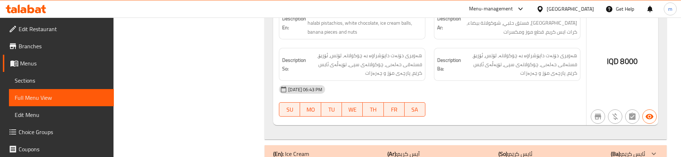
click at [424, 145] on div "(En): Ice Cream (Ar): آيس كريم (So): ئایس کرێم (Ba): ئایس کرێم" at bounding box center [466, 153] width 402 height 17
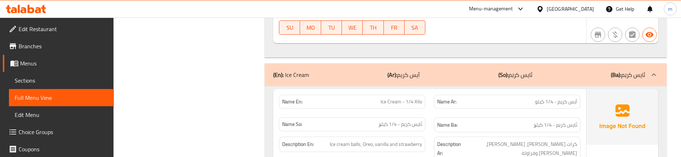
scroll to position [1823, 0]
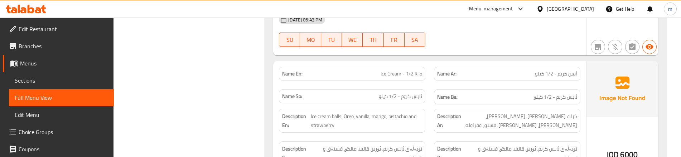
scroll to position [1990, 0]
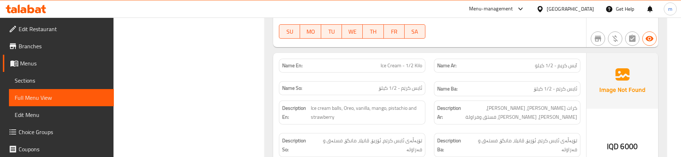
click at [438, 96] on div "Description Ar: كرات [PERSON_NAME]، [PERSON_NAME]، [PERSON_NAME]، [PERSON_NAME]…" at bounding box center [507, 112] width 155 height 33
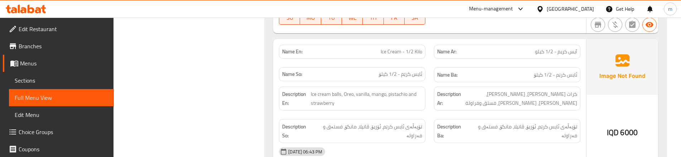
scroll to position [2035, 0]
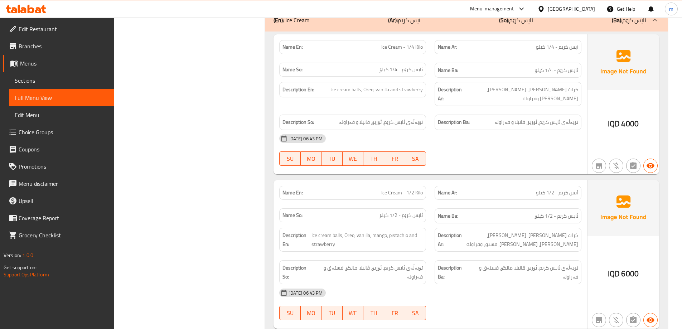
click at [54, 77] on span "Sections" at bounding box center [62, 80] width 94 height 9
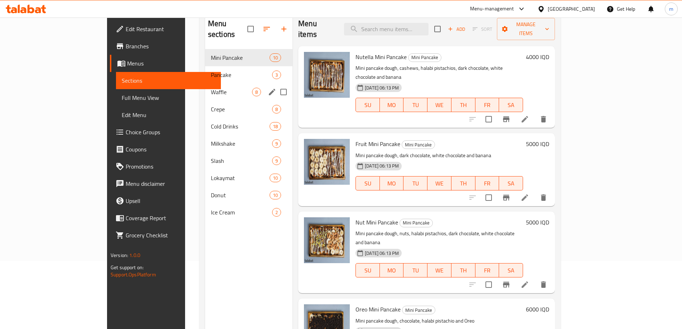
scroll to position [96, 0]
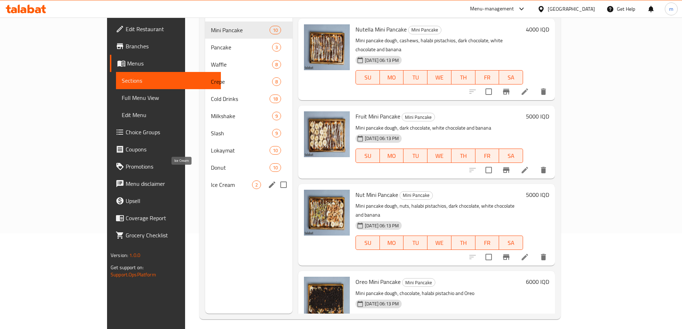
click at [211, 181] on span "Ice Cream" at bounding box center [231, 185] width 41 height 9
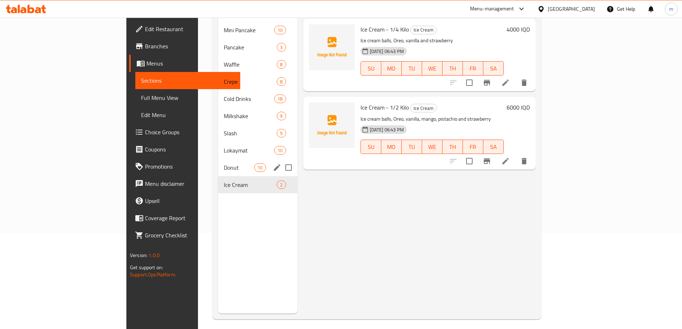
click at [218, 159] on div "Donut 10" at bounding box center [258, 167] width 80 height 17
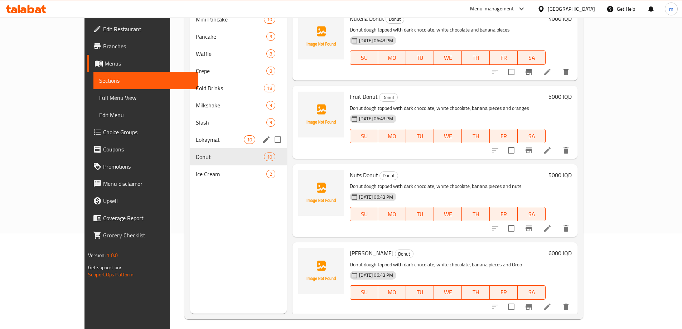
click at [196, 143] on span "Lokaymat" at bounding box center [220, 139] width 48 height 9
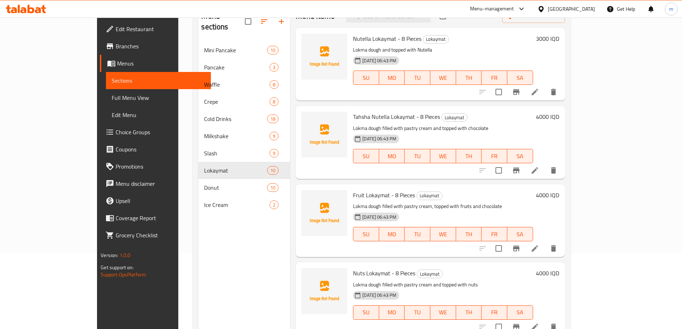
scroll to position [48, 0]
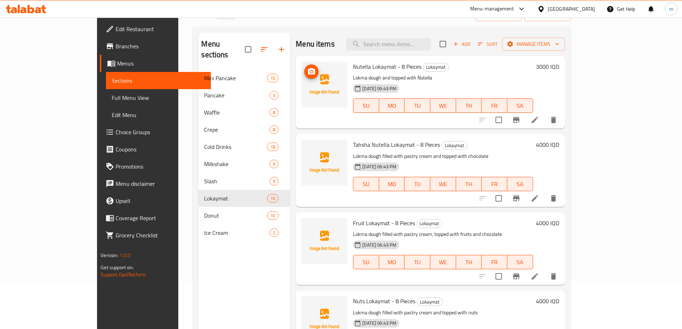
click at [307, 72] on icon "upload picture" at bounding box center [311, 71] width 9 height 9
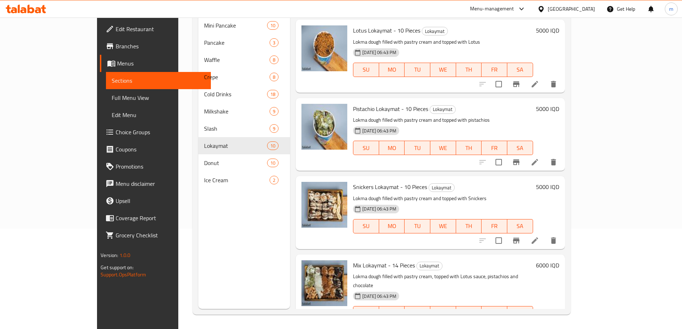
scroll to position [328, 0]
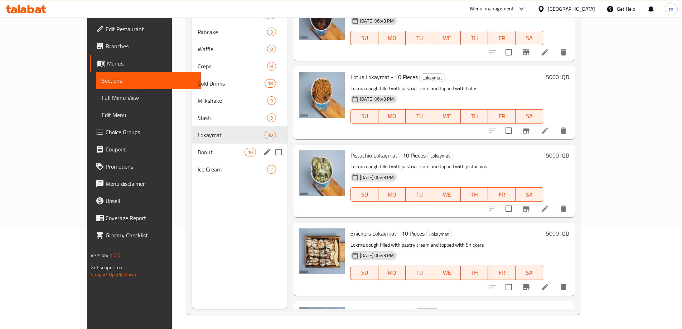
click at [198, 150] on span "Donut" at bounding box center [221, 152] width 47 height 9
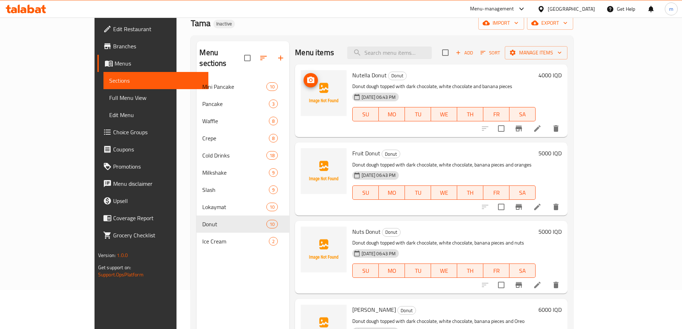
scroll to position [29, 0]
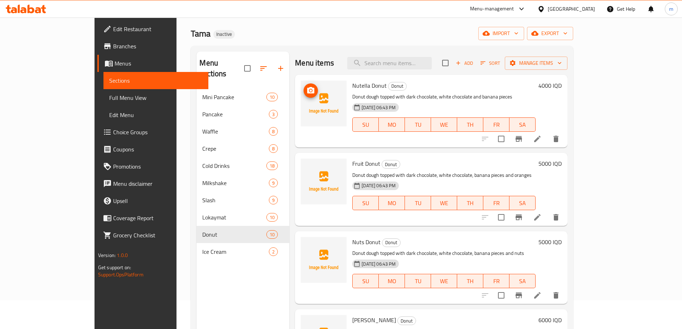
click at [307, 91] on icon "upload picture" at bounding box center [311, 90] width 9 height 9
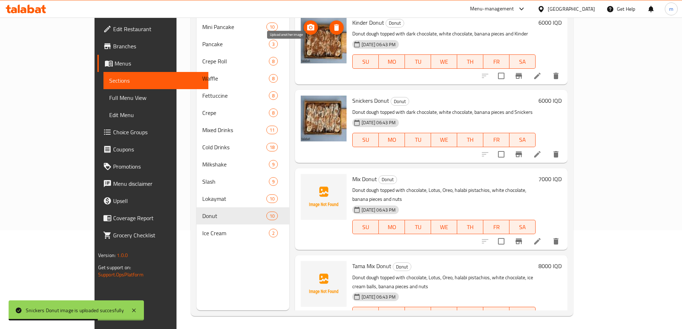
scroll to position [100, 0]
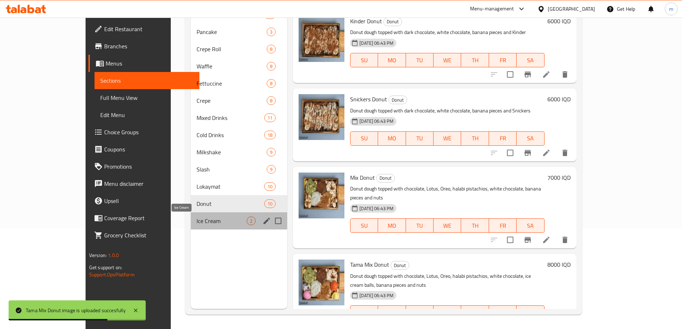
click at [197, 220] on span "Ice Cream" at bounding box center [222, 221] width 50 height 9
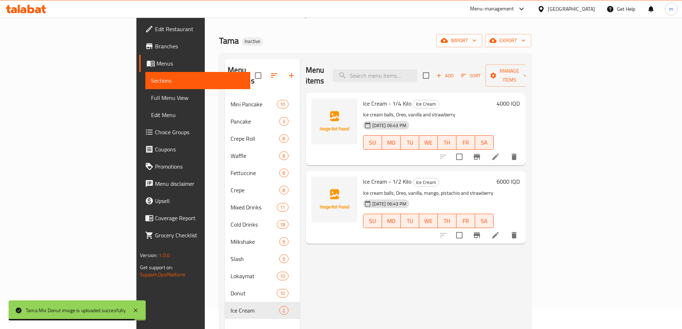
scroll to position [5, 0]
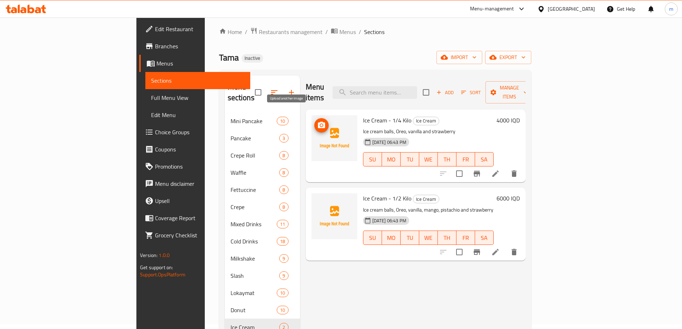
click at [315, 121] on span "upload picture" at bounding box center [322, 125] width 14 height 9
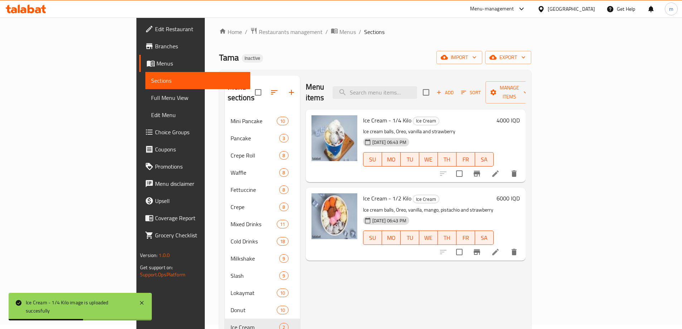
click at [151, 94] on span "Full Menu View" at bounding box center [198, 98] width 94 height 9
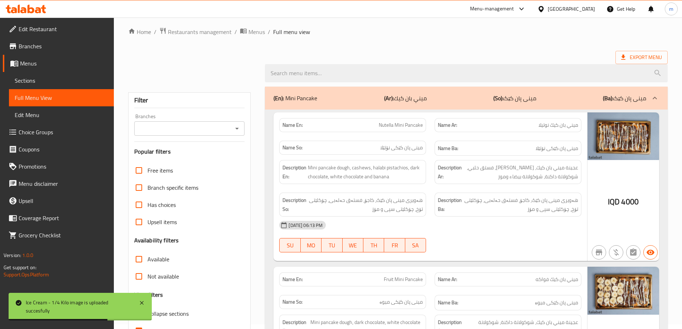
click at [235, 125] on icon "Open" at bounding box center [237, 128] width 9 height 9
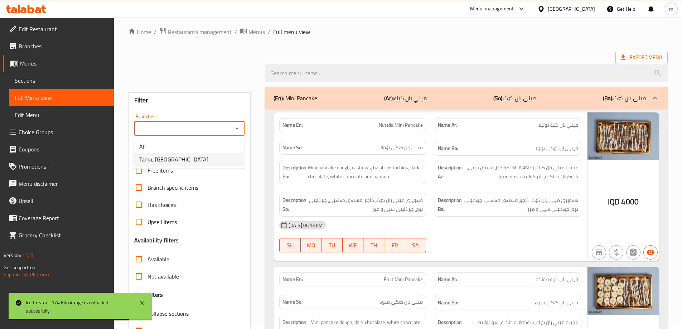
click at [205, 160] on li "Tama, [GEOGRAPHIC_DATA]" at bounding box center [189, 159] width 111 height 13
type input "Tama, [GEOGRAPHIC_DATA]"
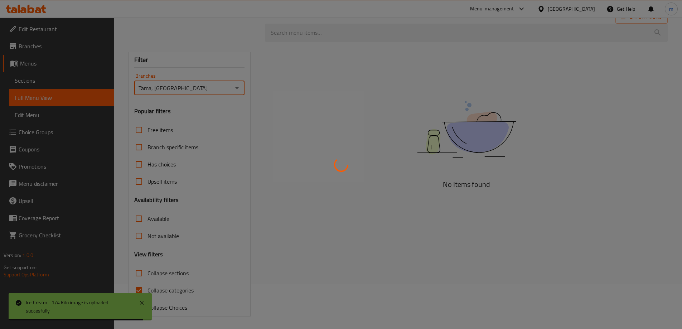
scroll to position [47, 0]
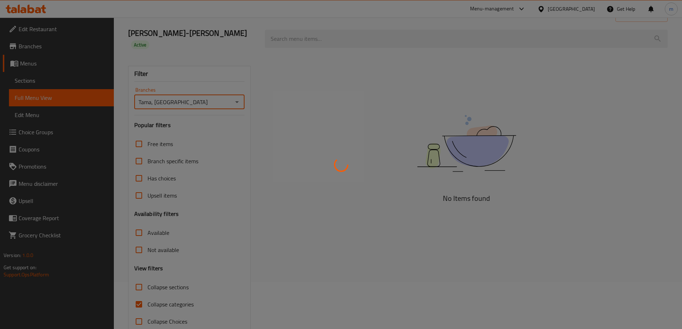
click at [140, 291] on div at bounding box center [341, 164] width 682 height 329
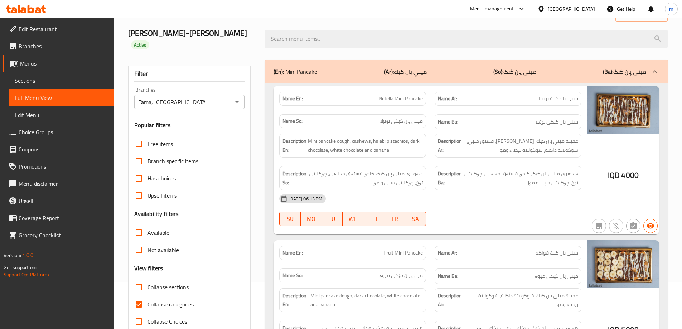
click at [140, 296] on input "Collapse categories" at bounding box center [138, 304] width 17 height 17
checkbox input "false"
click at [139, 279] on input "Collapse sections" at bounding box center [138, 287] width 17 height 17
checkbox input "true"
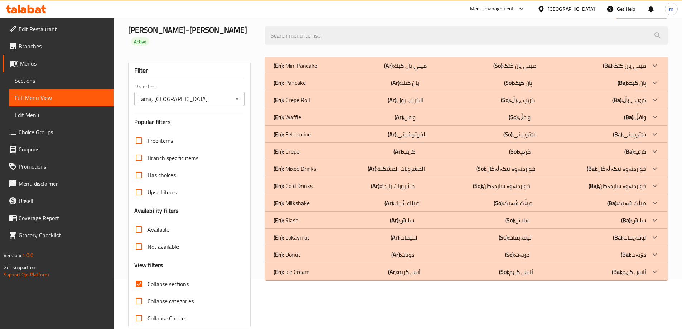
scroll to position [52, 0]
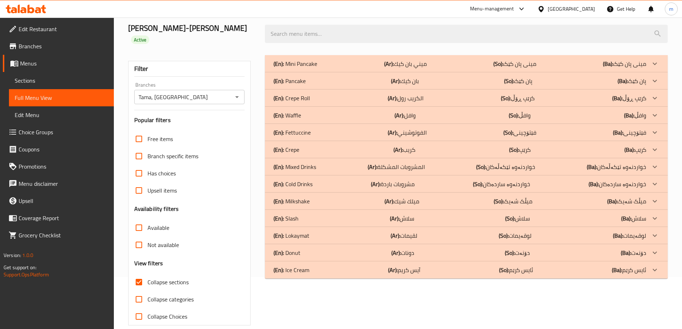
click at [301, 266] on p "(En): Ice Cream" at bounding box center [292, 270] width 36 height 9
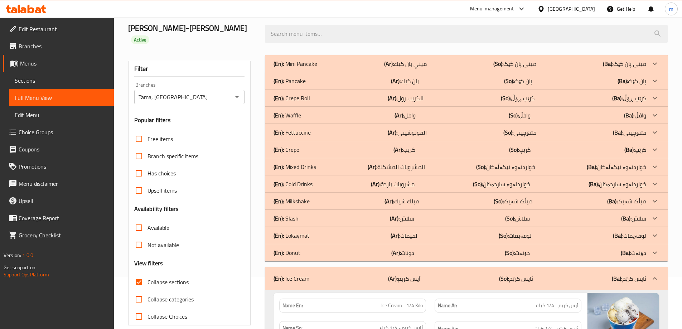
click at [301, 249] on div "(En): Donut (Ar): دونات (So): دۆنەت (Ba): دۆنەت" at bounding box center [460, 253] width 373 height 9
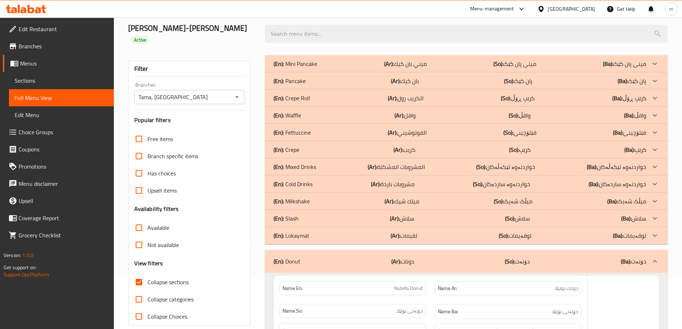
click at [303, 231] on p "(En): Lokaymat" at bounding box center [292, 235] width 36 height 9
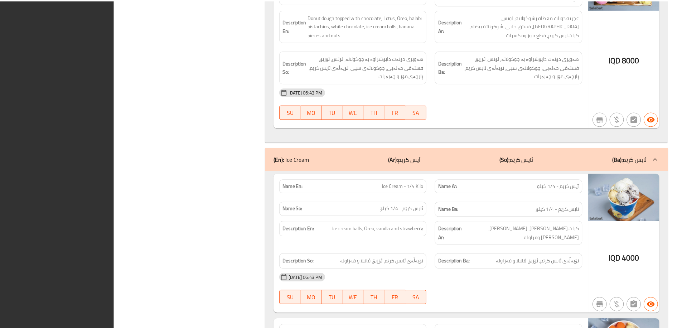
scroll to position [3475, 0]
